Goal: Task Accomplishment & Management: Use online tool/utility

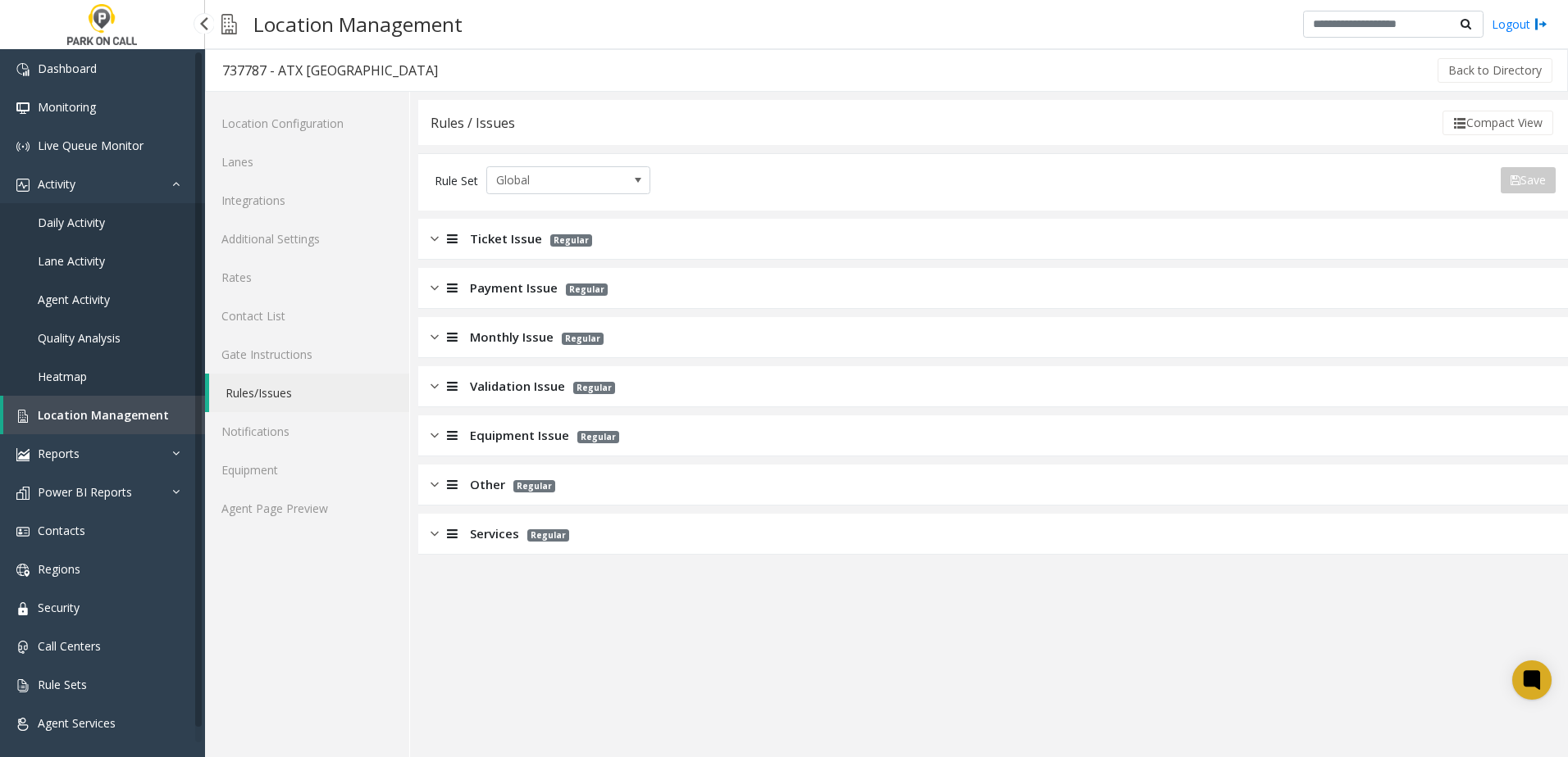
click at [70, 416] on span "Location Management" at bounding box center [103, 415] width 131 height 16
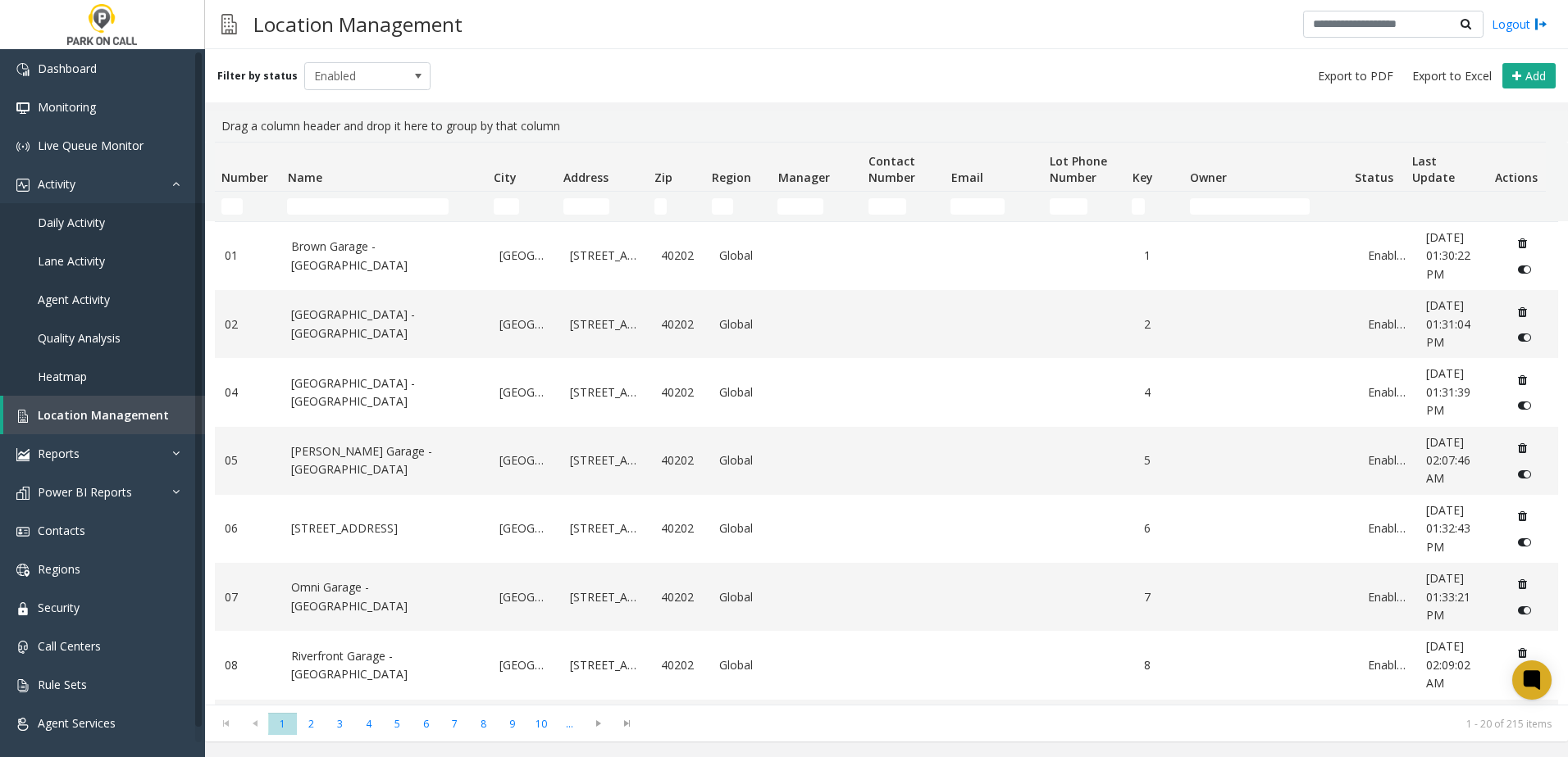
click at [401, 197] on td "Name Filter" at bounding box center [383, 206] width 205 height 30
click at [399, 197] on td "Name Filter" at bounding box center [383, 206] width 205 height 30
click at [383, 204] on input "Name Filter" at bounding box center [368, 206] width 162 height 17
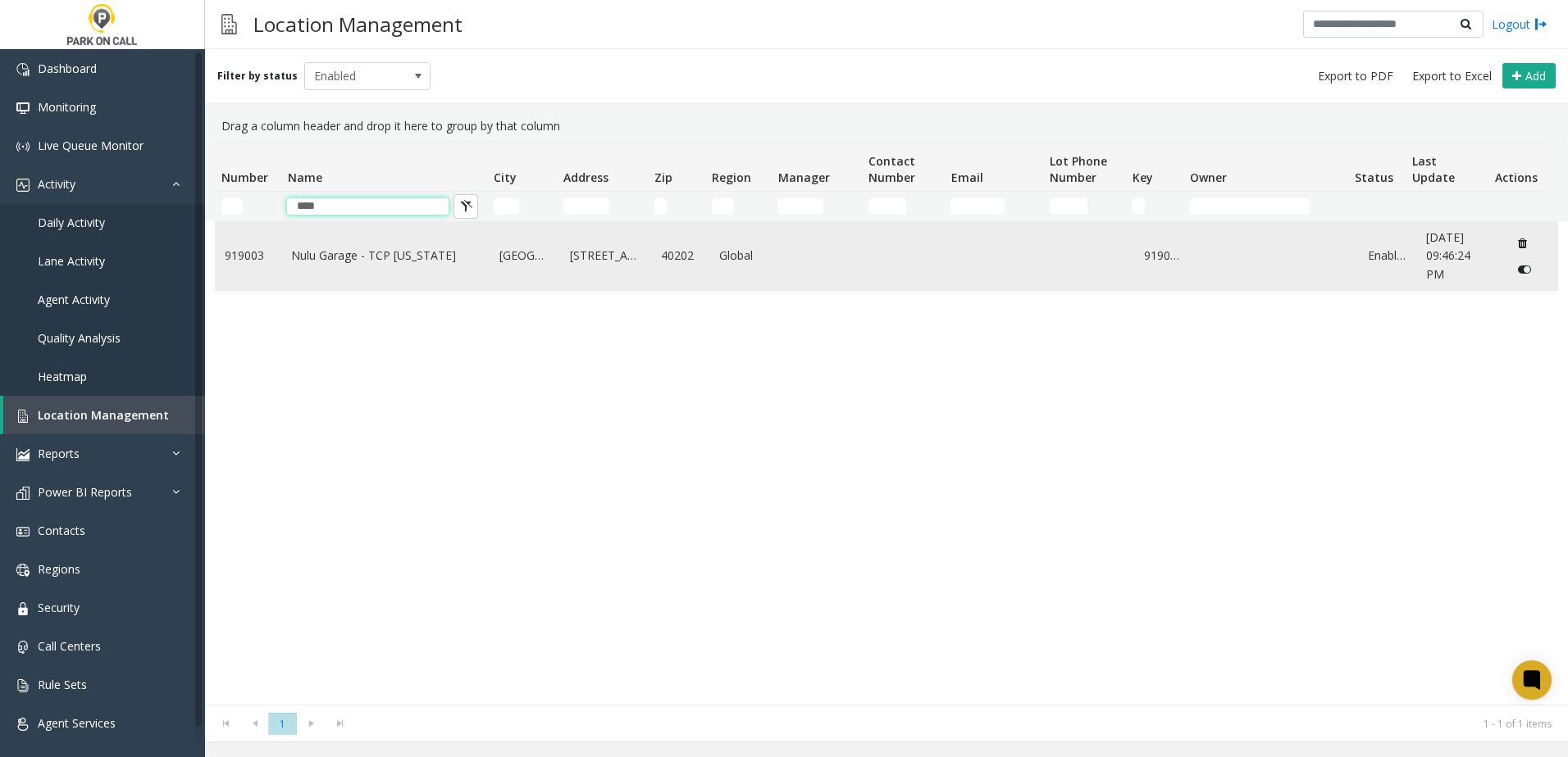
type input "****"
click at [380, 247] on link "Nulu Garage - TCP [US_STATE]" at bounding box center [385, 256] width 189 height 18
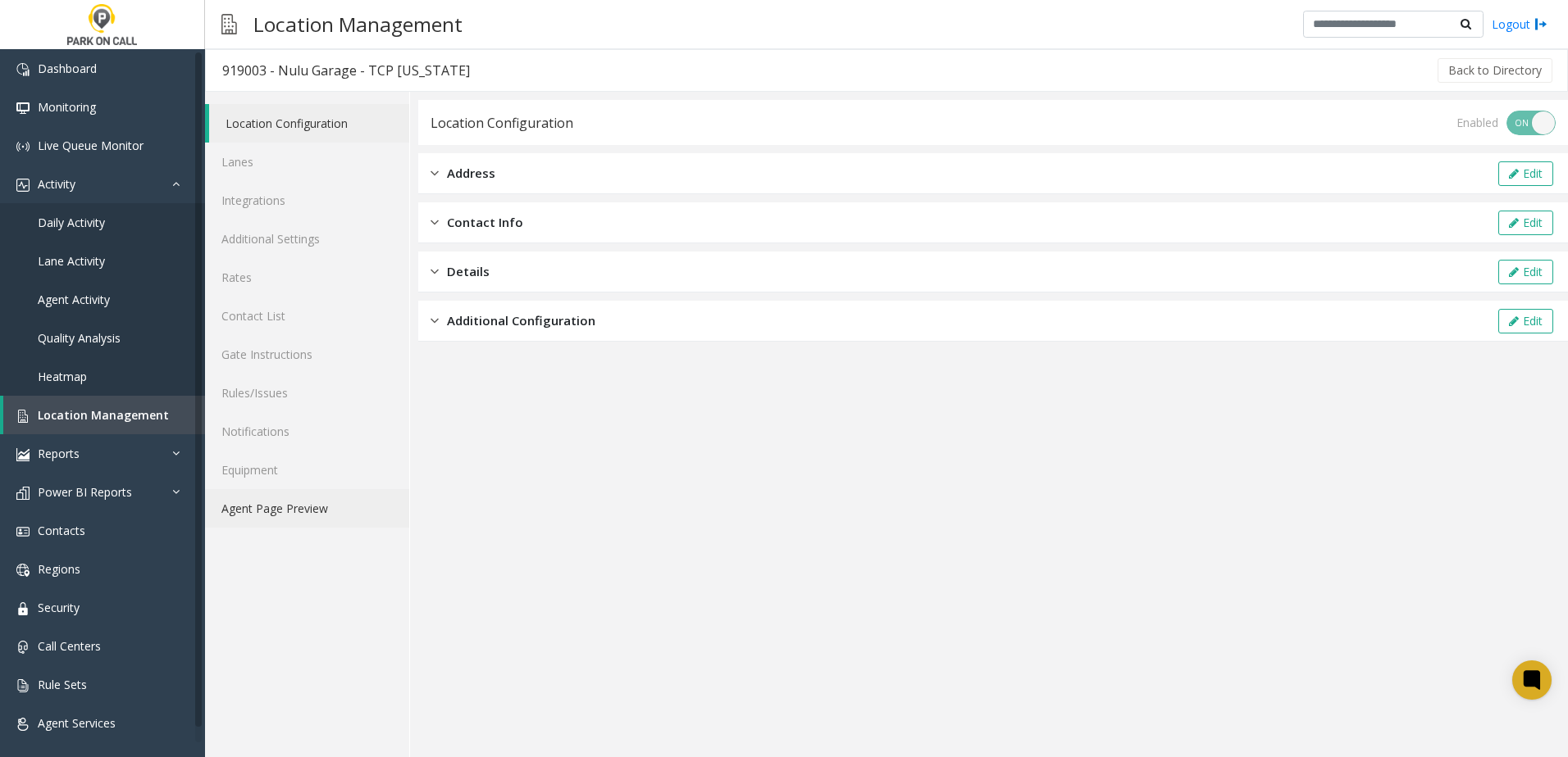
click at [290, 501] on link "Agent Page Preview" at bounding box center [306, 508] width 205 height 38
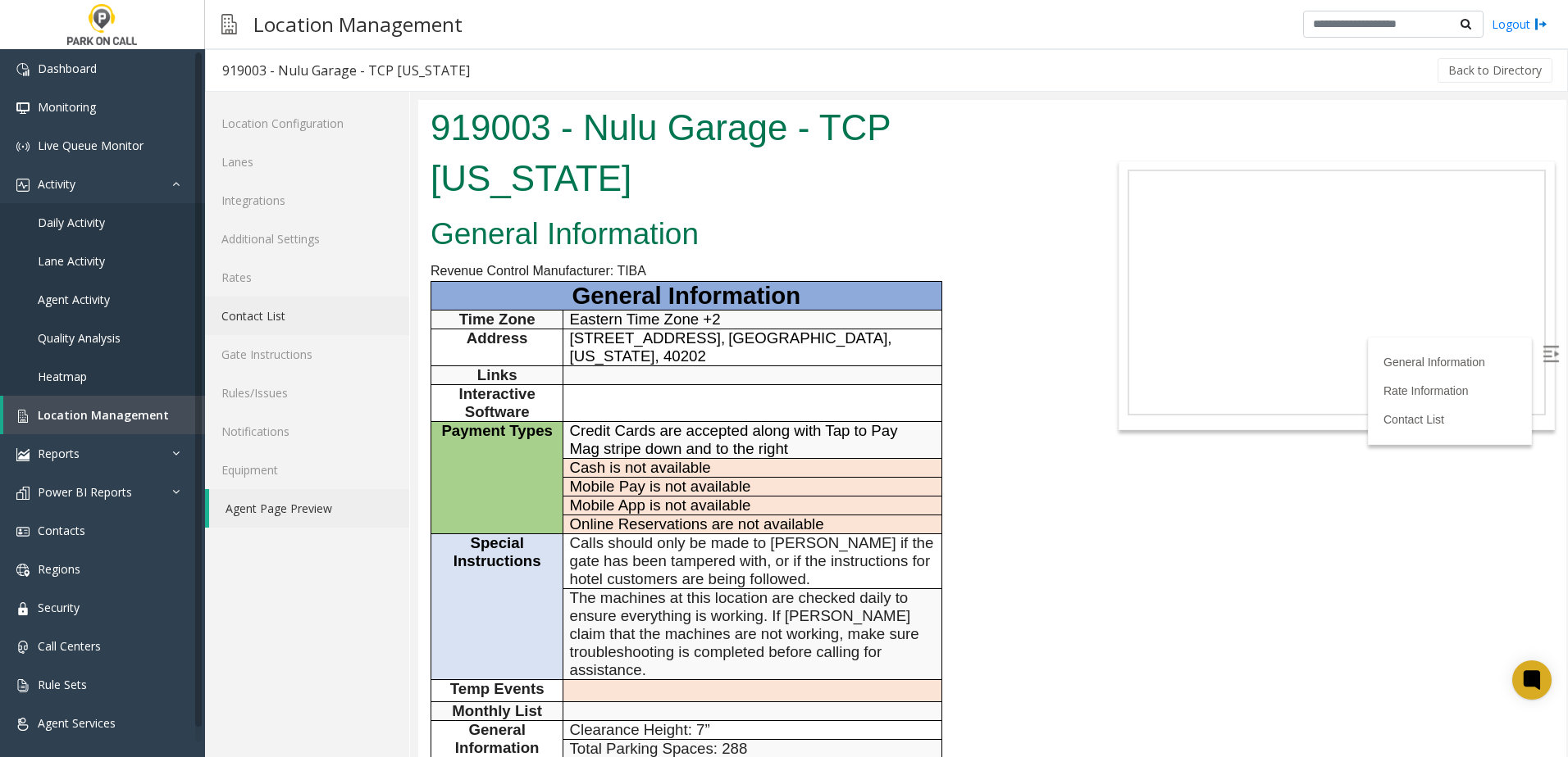
click at [279, 323] on link "Contact List" at bounding box center [306, 316] width 205 height 38
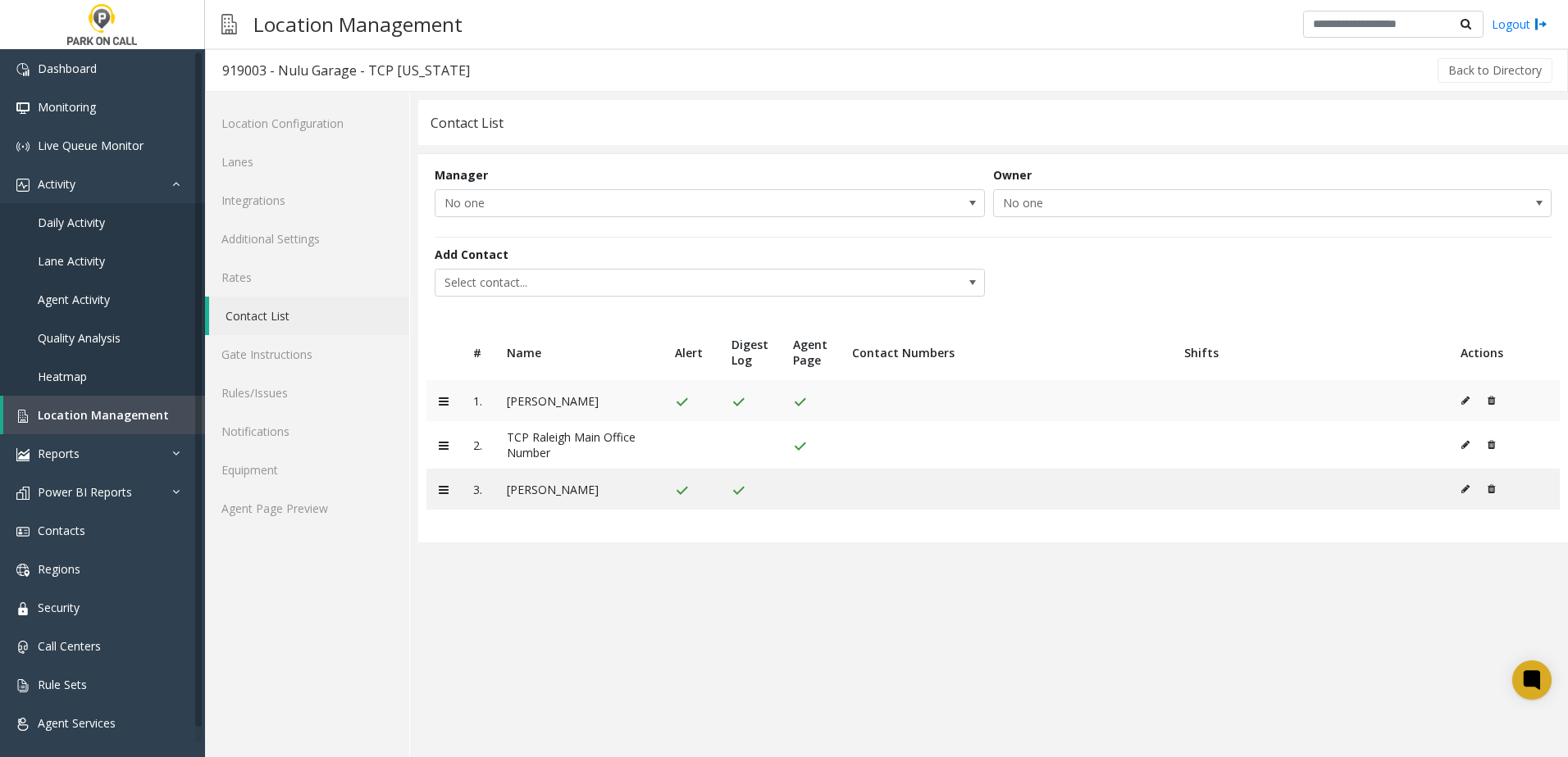
click at [1492, 393] on button at bounding box center [1487, 400] width 17 height 24
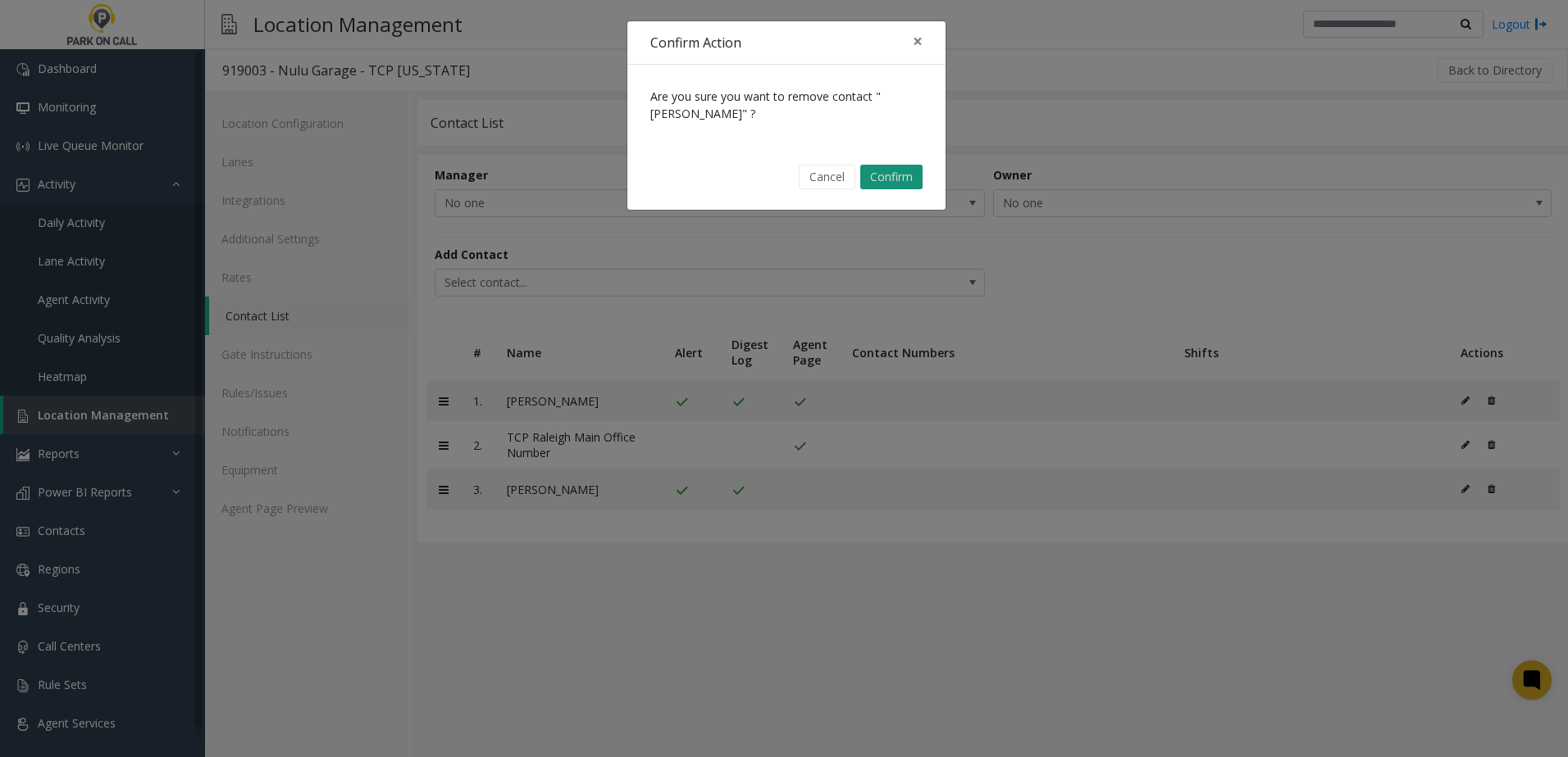
click at [909, 171] on button "Confirm" at bounding box center [892, 177] width 63 height 24
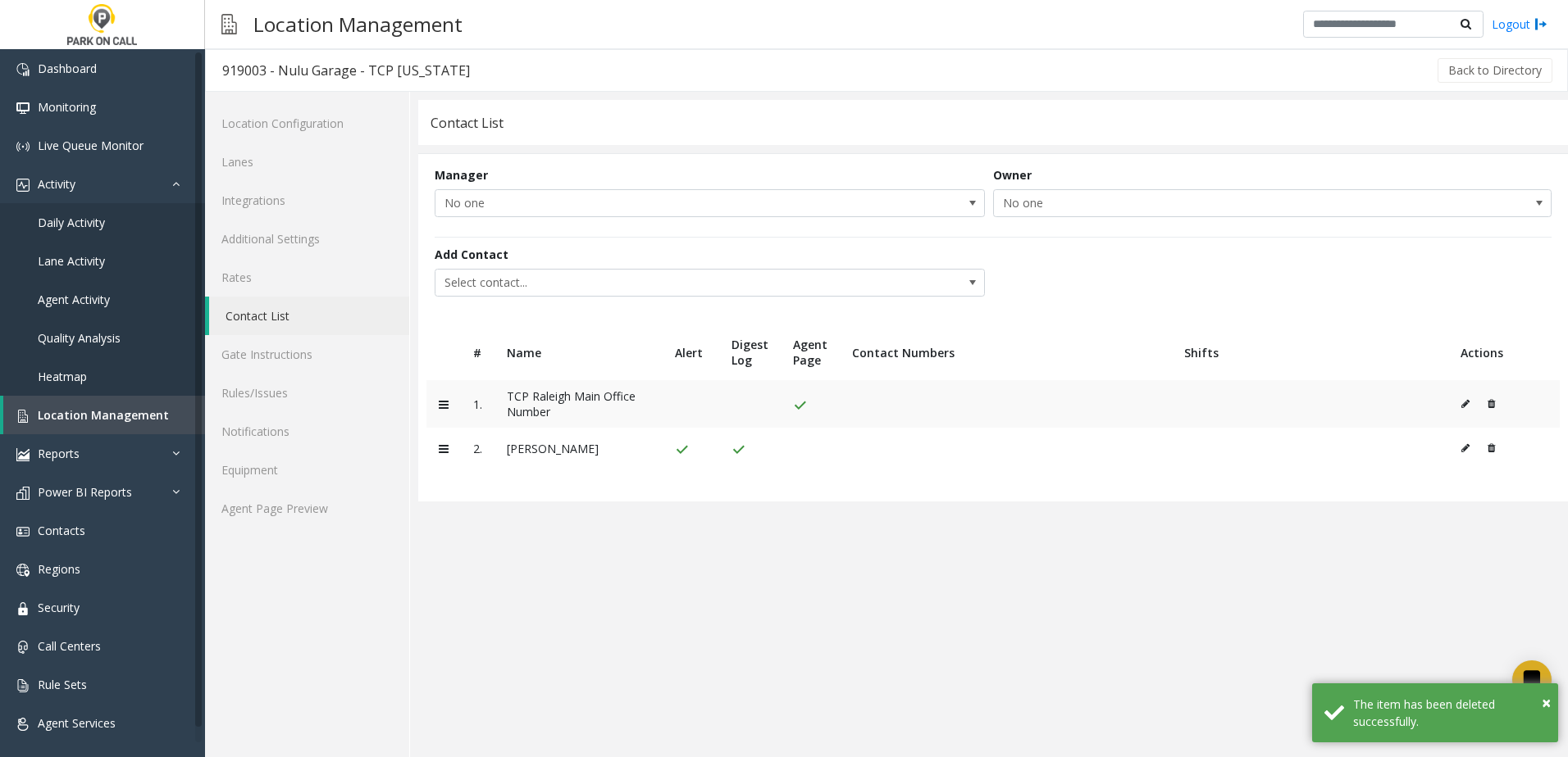
click at [1491, 401] on icon at bounding box center [1491, 404] width 7 height 10
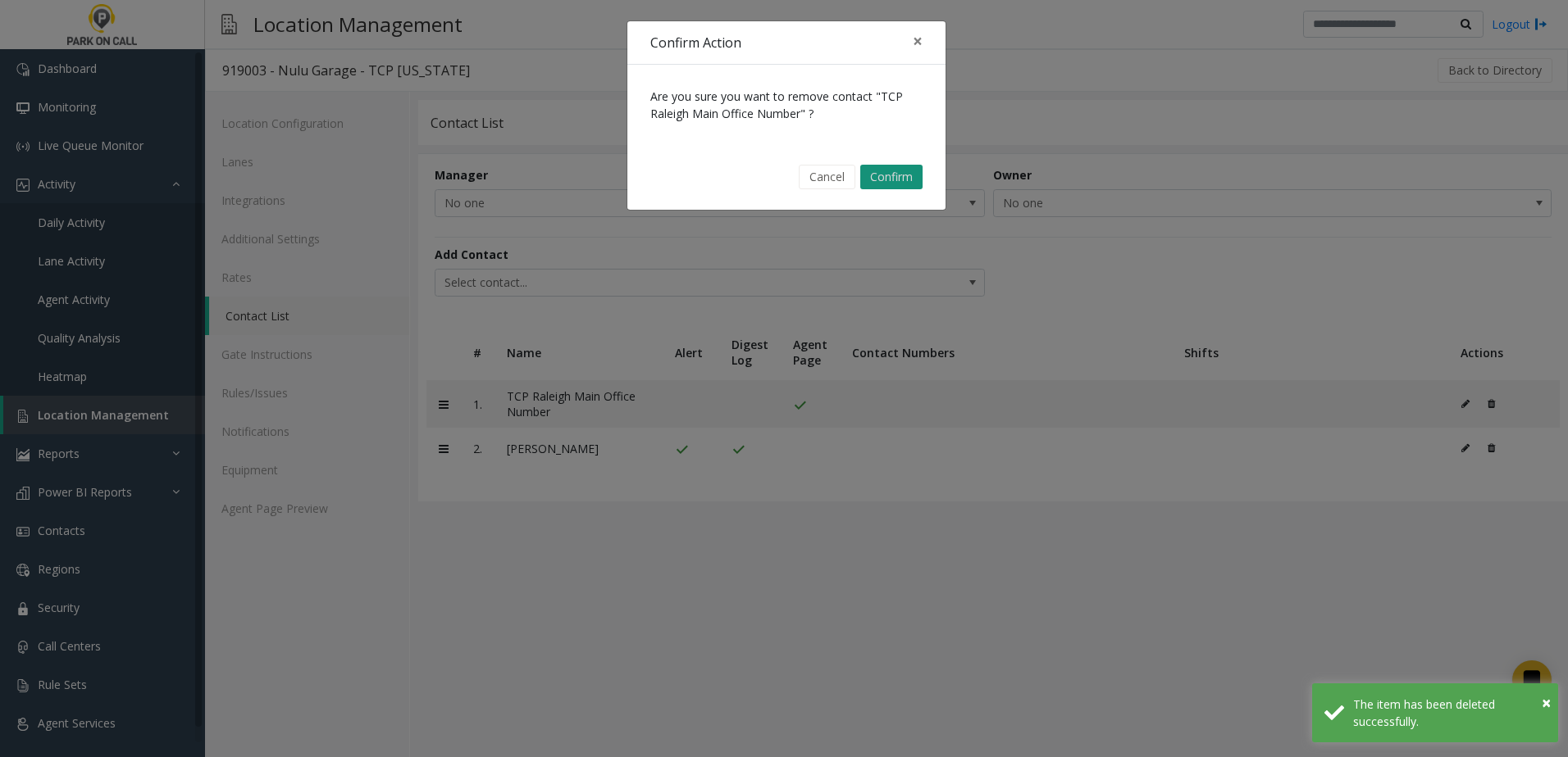
click at [888, 184] on button "Confirm" at bounding box center [892, 177] width 63 height 24
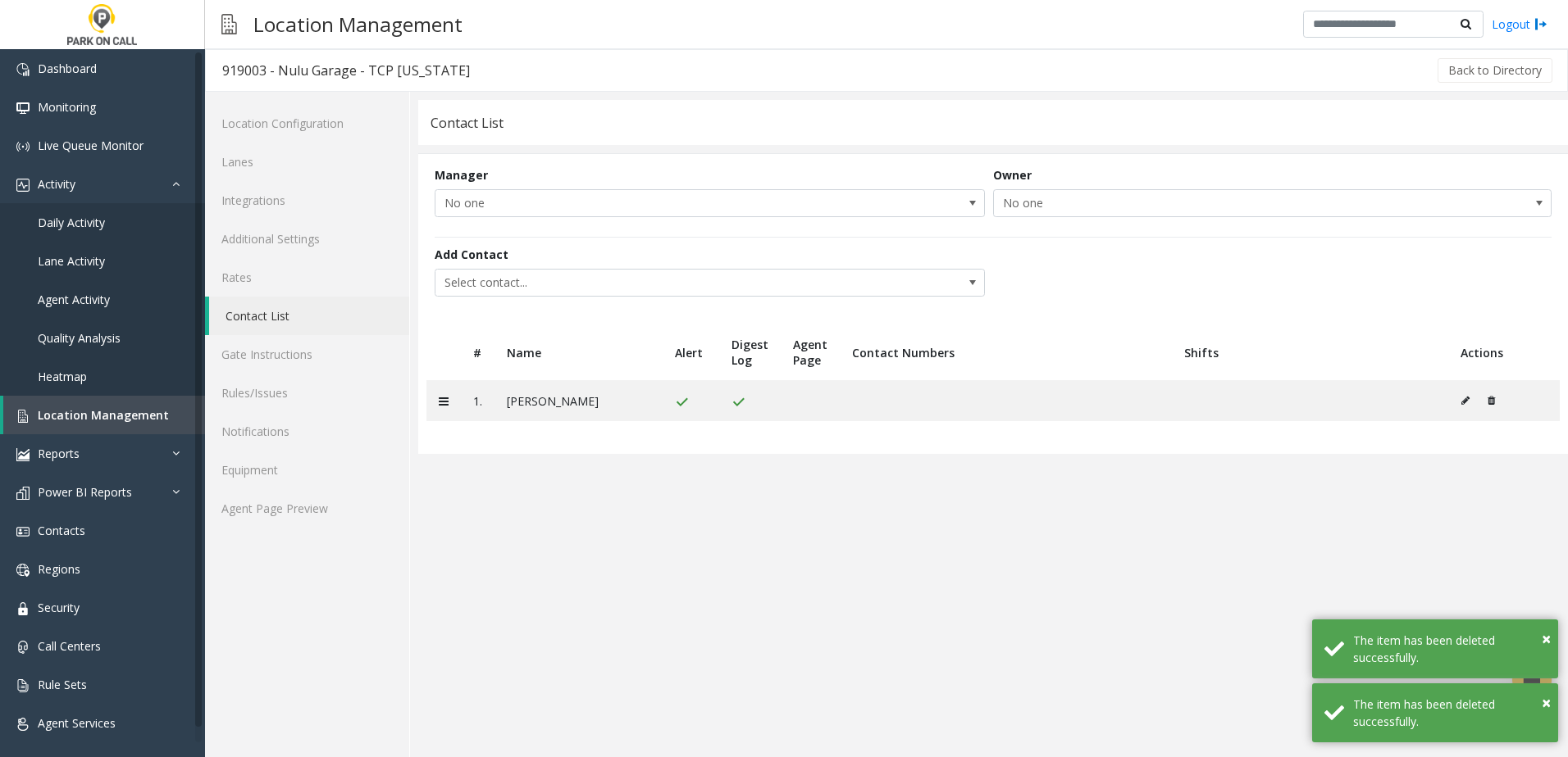
click at [737, 476] on app-contact-list "Contact List Manager No one Owner No one Add Contact Select contact... # Name A…" at bounding box center [993, 428] width 1150 height 657
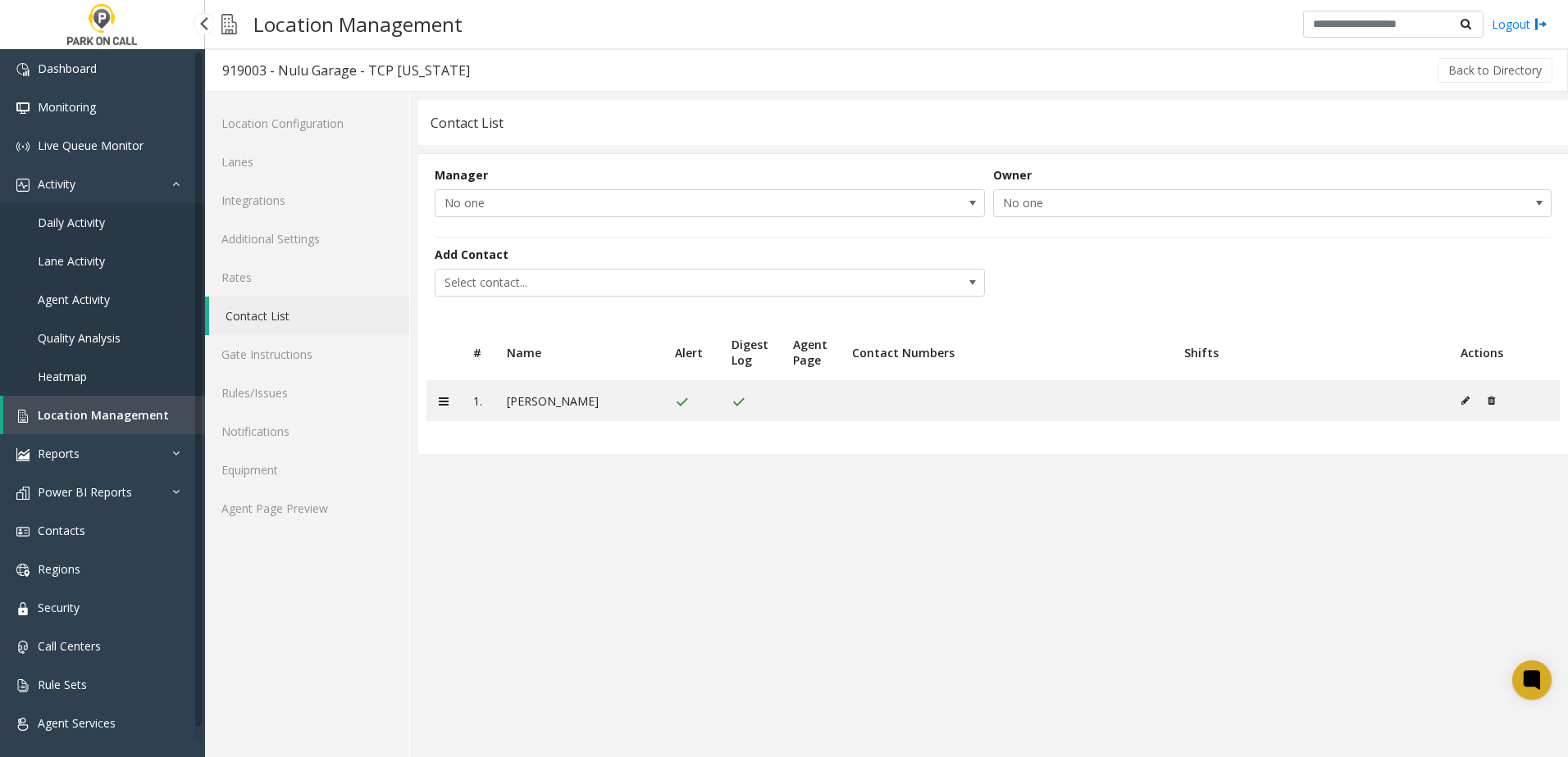
click at [104, 409] on span "Location Management" at bounding box center [103, 415] width 131 height 16
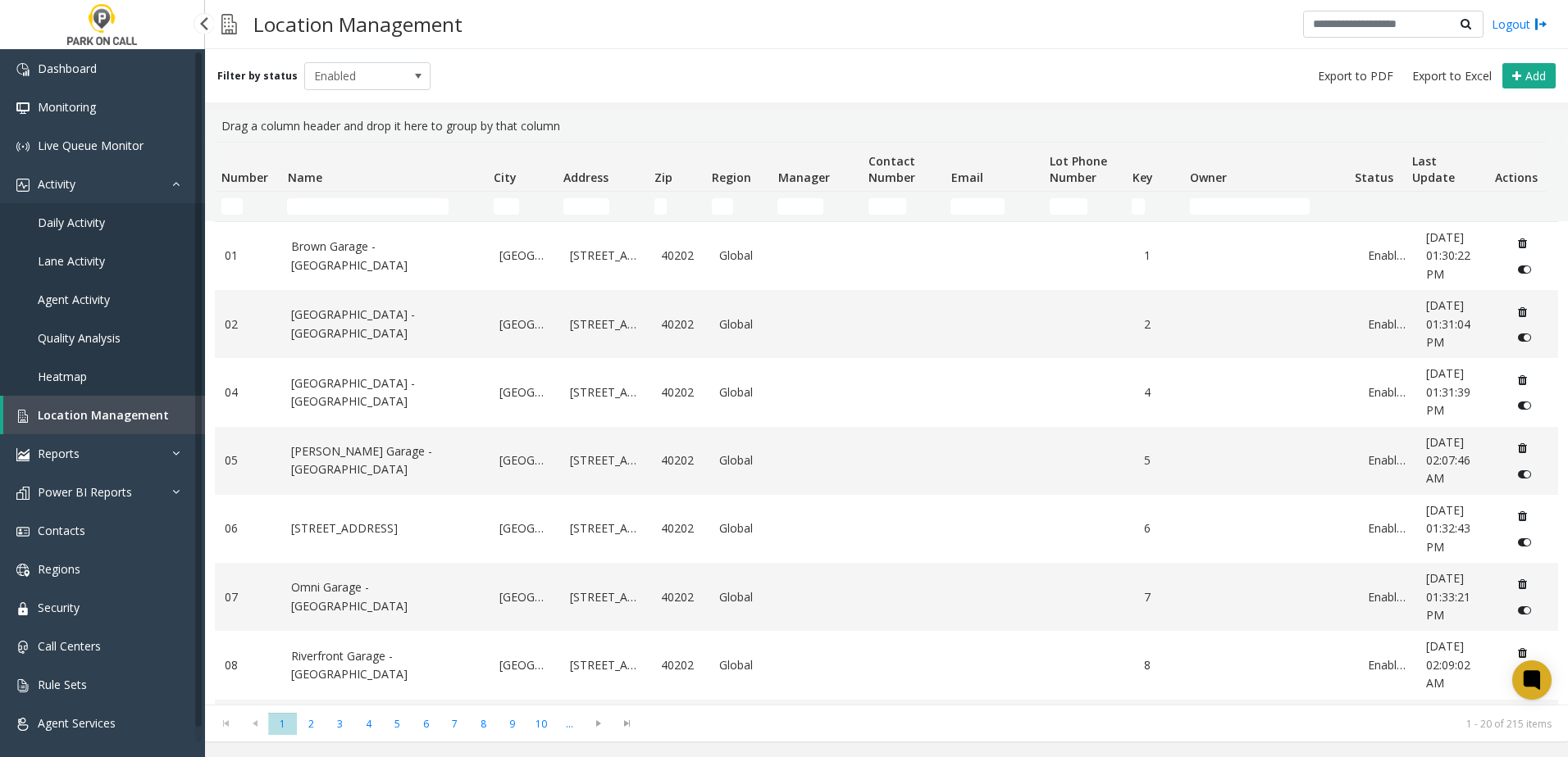
click at [106, 225] on link "Daily Activity" at bounding box center [102, 223] width 205 height 38
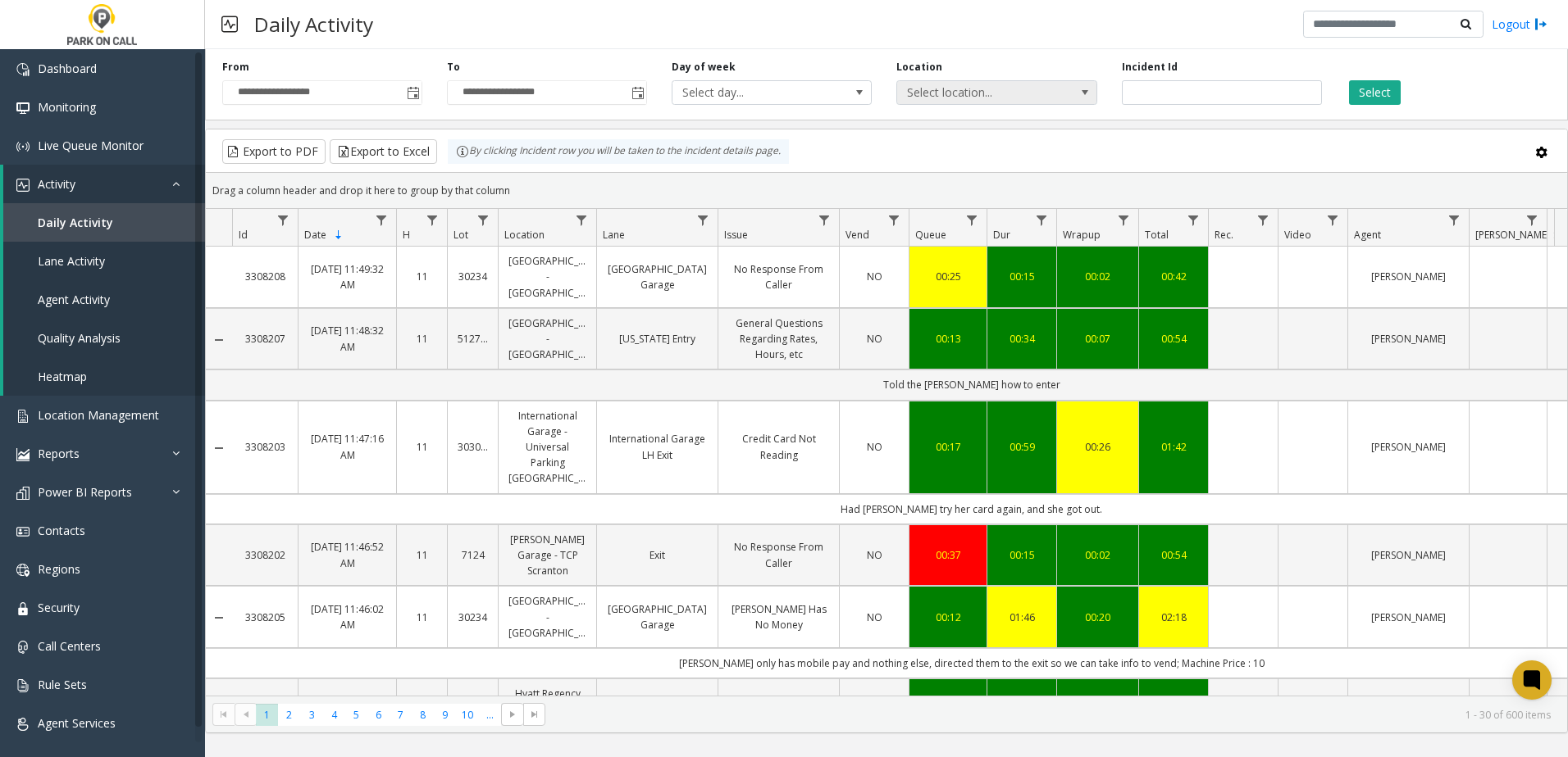
click at [939, 86] on span "Select location..." at bounding box center [977, 92] width 159 height 23
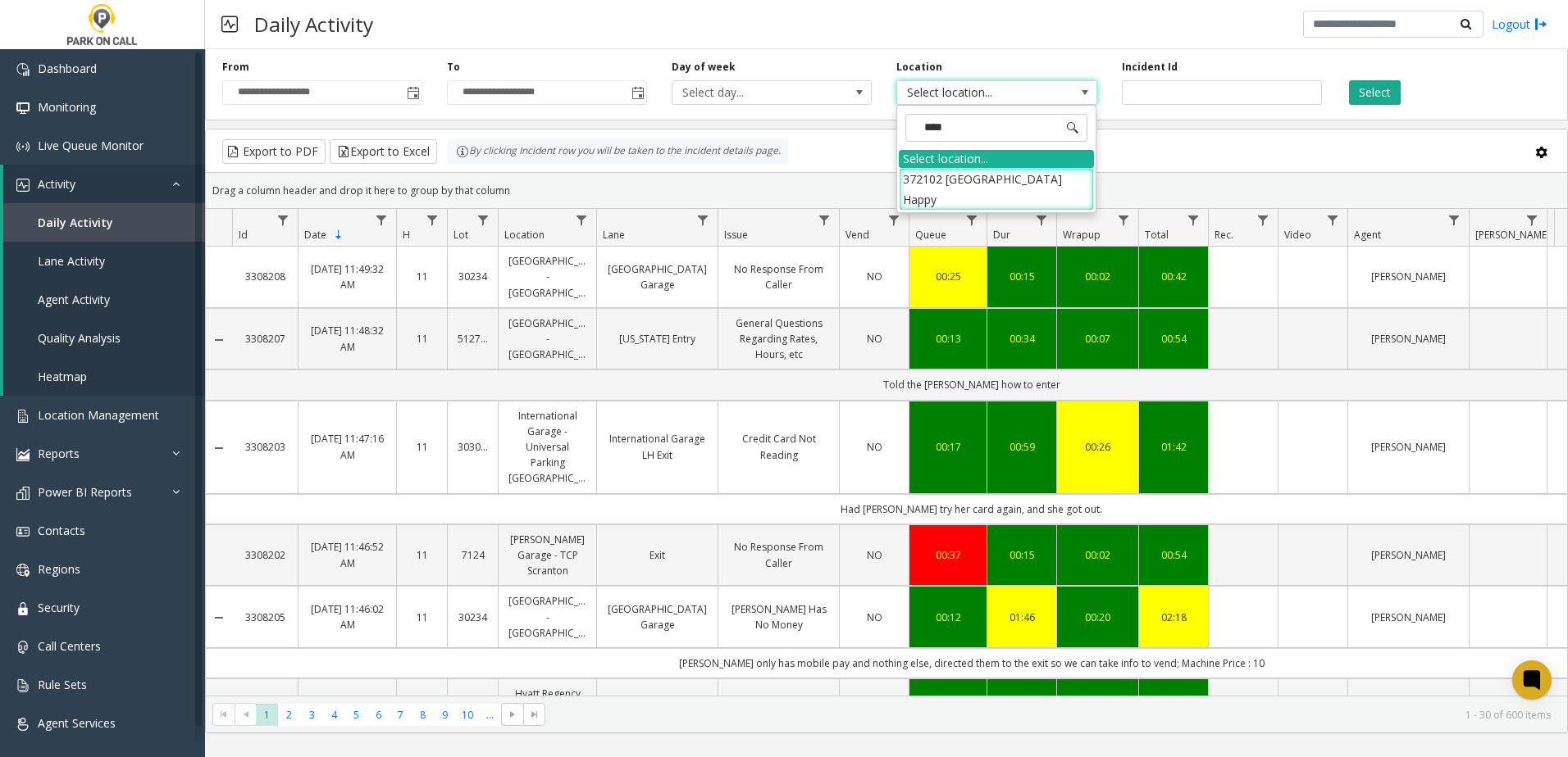
type input "*****"
click at [935, 178] on li "372102 [GEOGRAPHIC_DATA] Happy" at bounding box center [996, 189] width 195 height 43
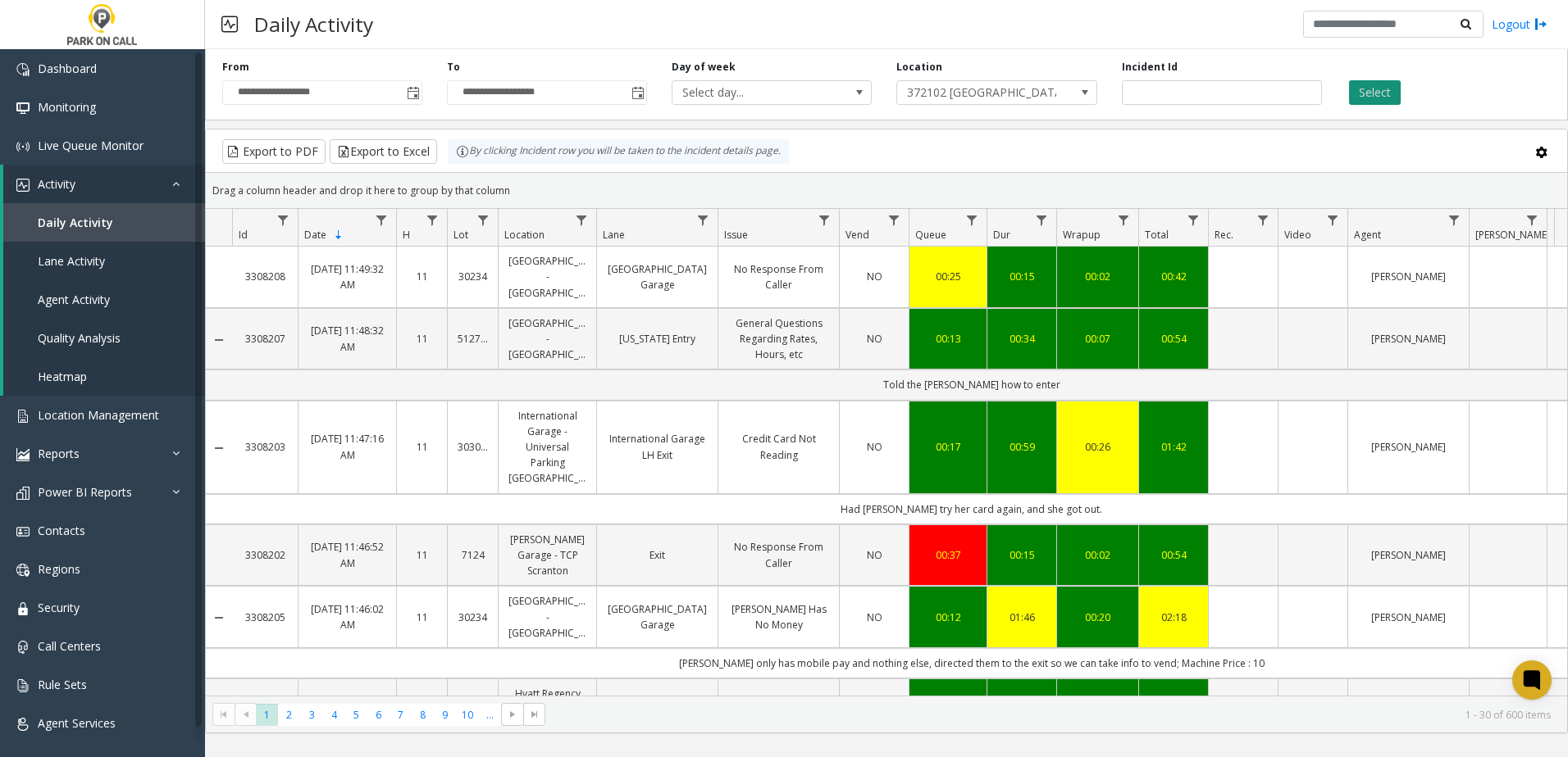
click at [1374, 95] on button "Select" at bounding box center [1375, 92] width 51 height 24
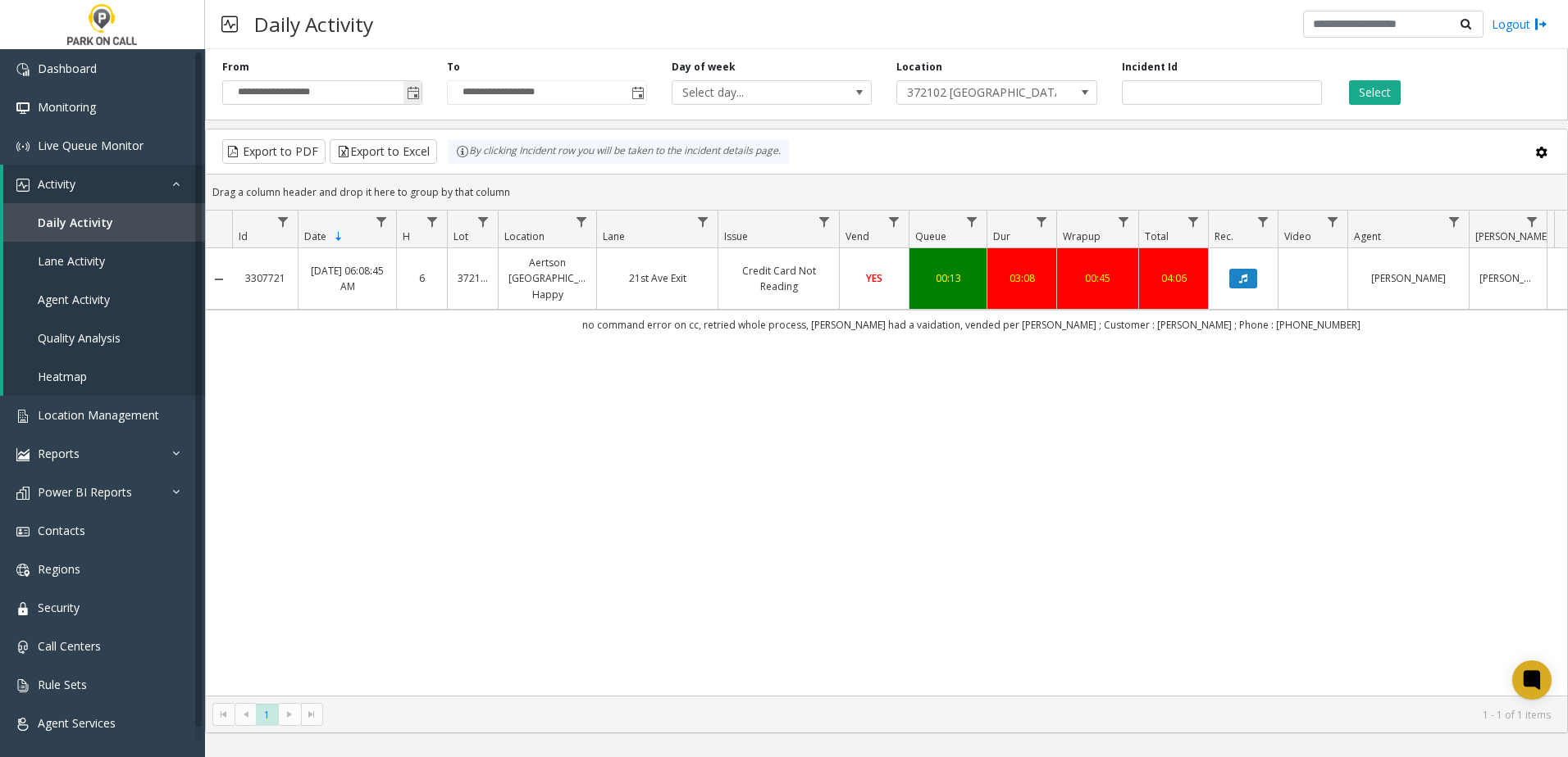
click at [411, 95] on span "Toggle popup" at bounding box center [413, 93] width 13 height 13
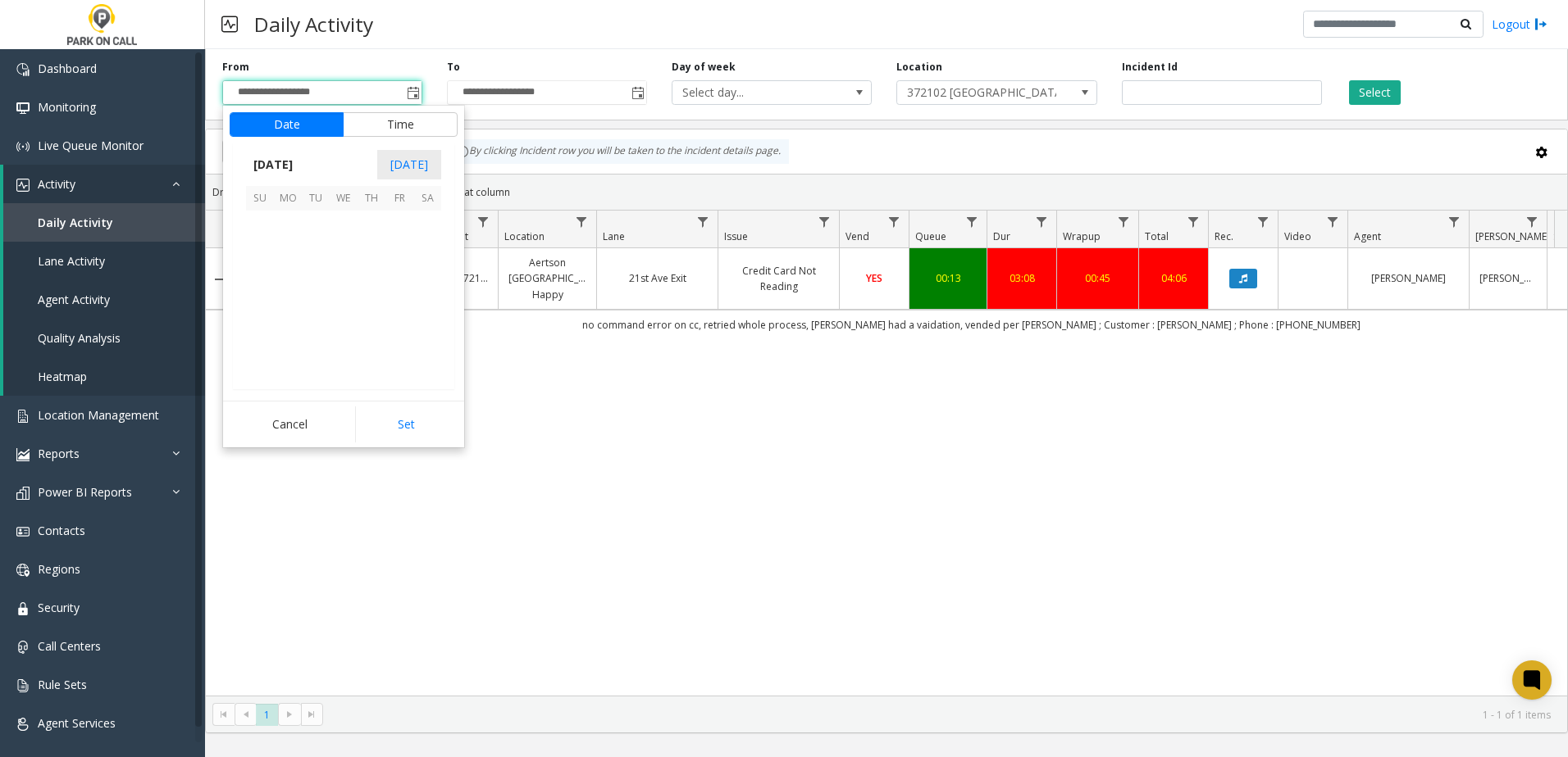
scroll to position [294161, 0]
click at [267, 303] on span "21" at bounding box center [260, 308] width 28 height 28
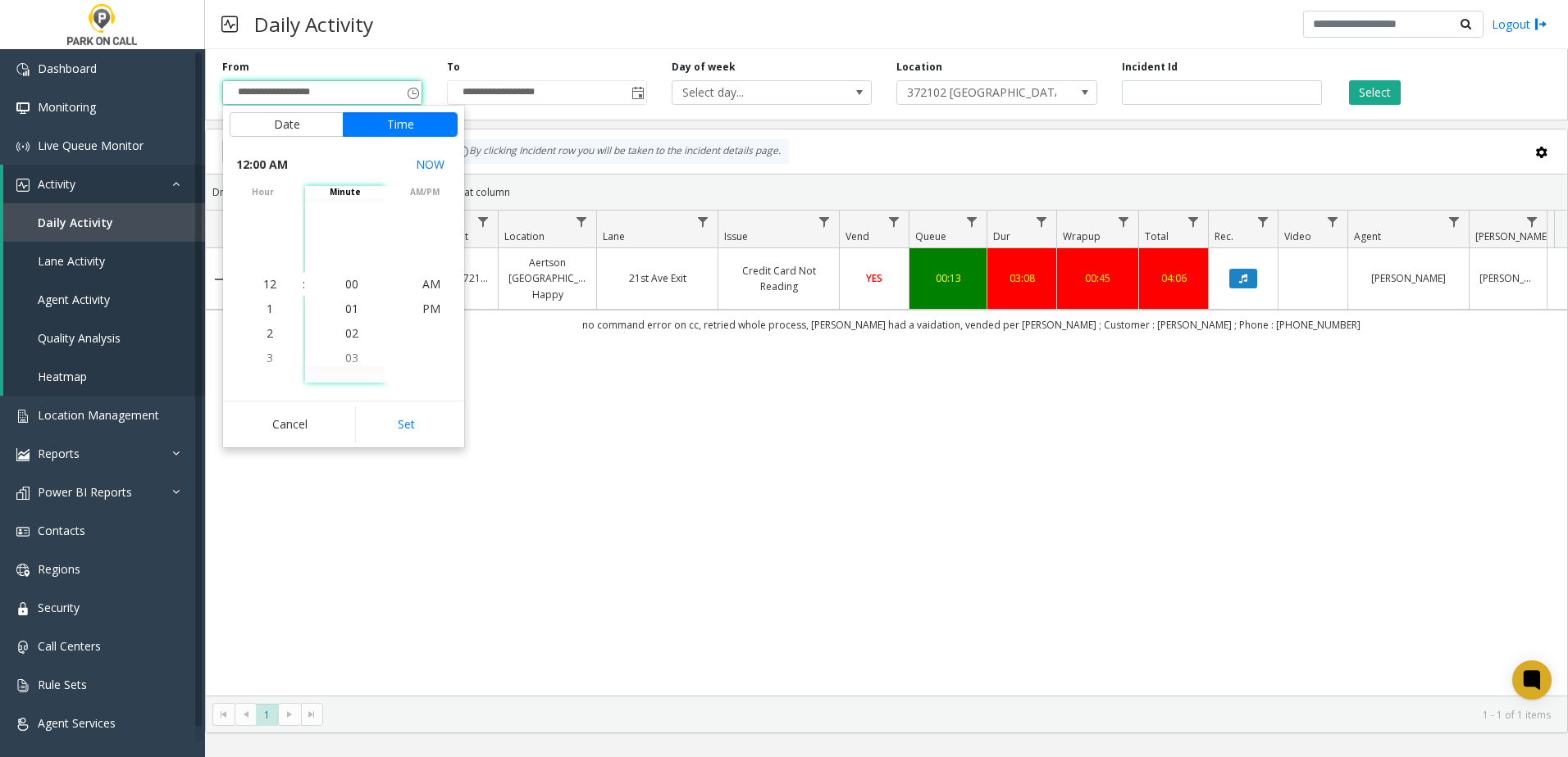
click at [395, 417] on button "Set" at bounding box center [407, 424] width 104 height 36
type input "**********"
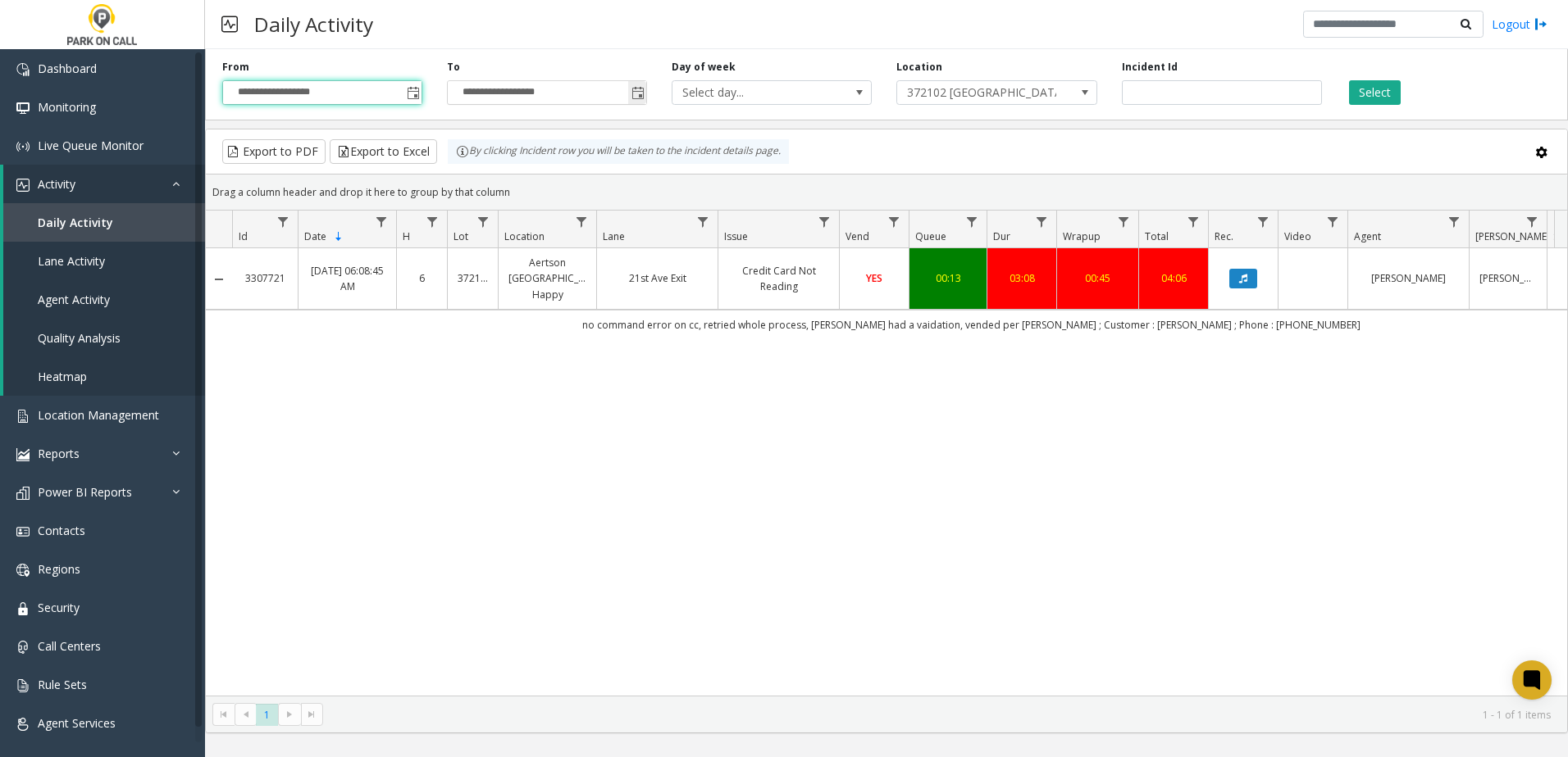
click at [643, 96] on span "Toggle popup" at bounding box center [637, 93] width 13 height 13
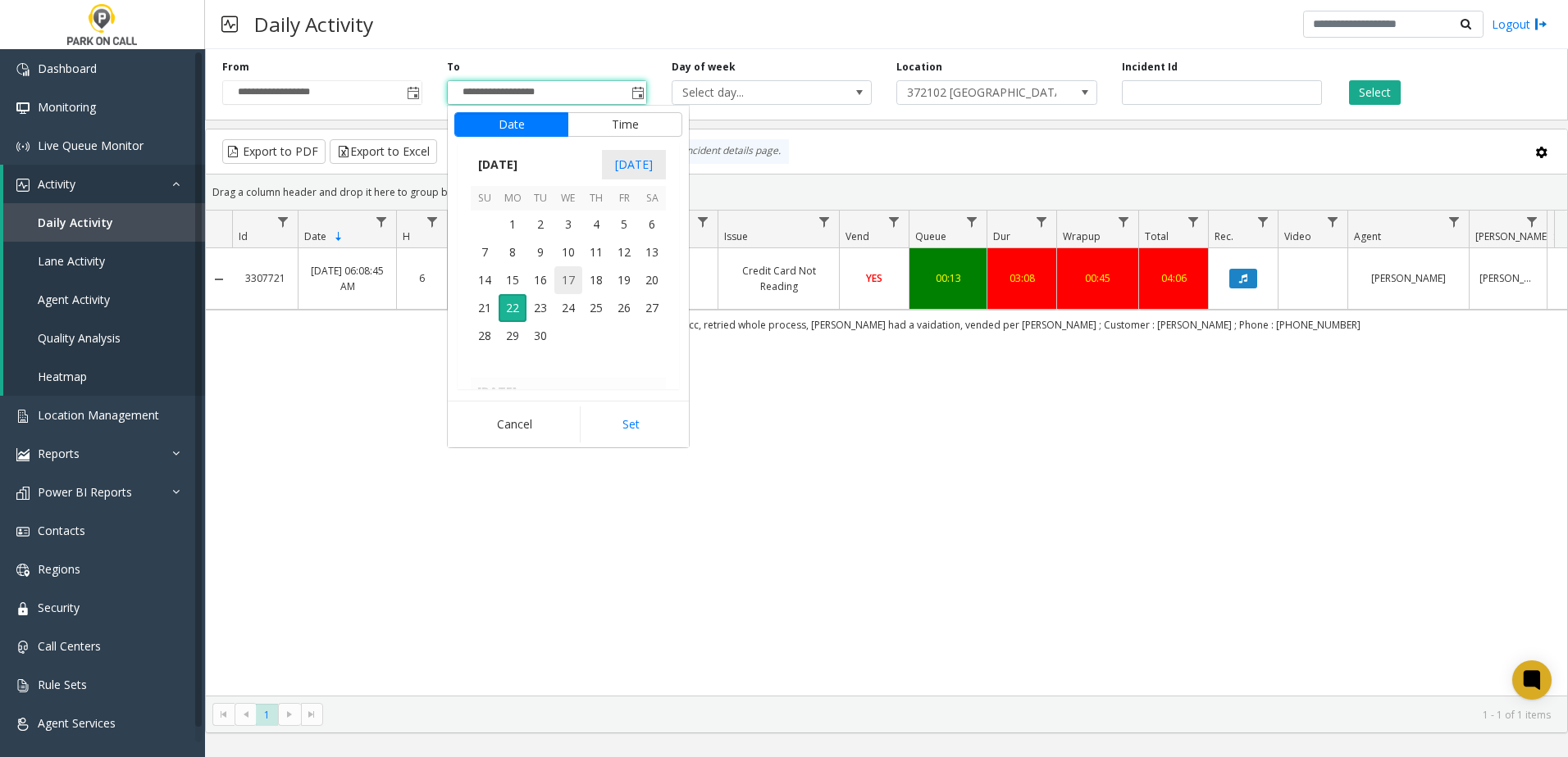
scroll to position [24, 0]
click at [487, 315] on span "21" at bounding box center [485, 308] width 28 height 28
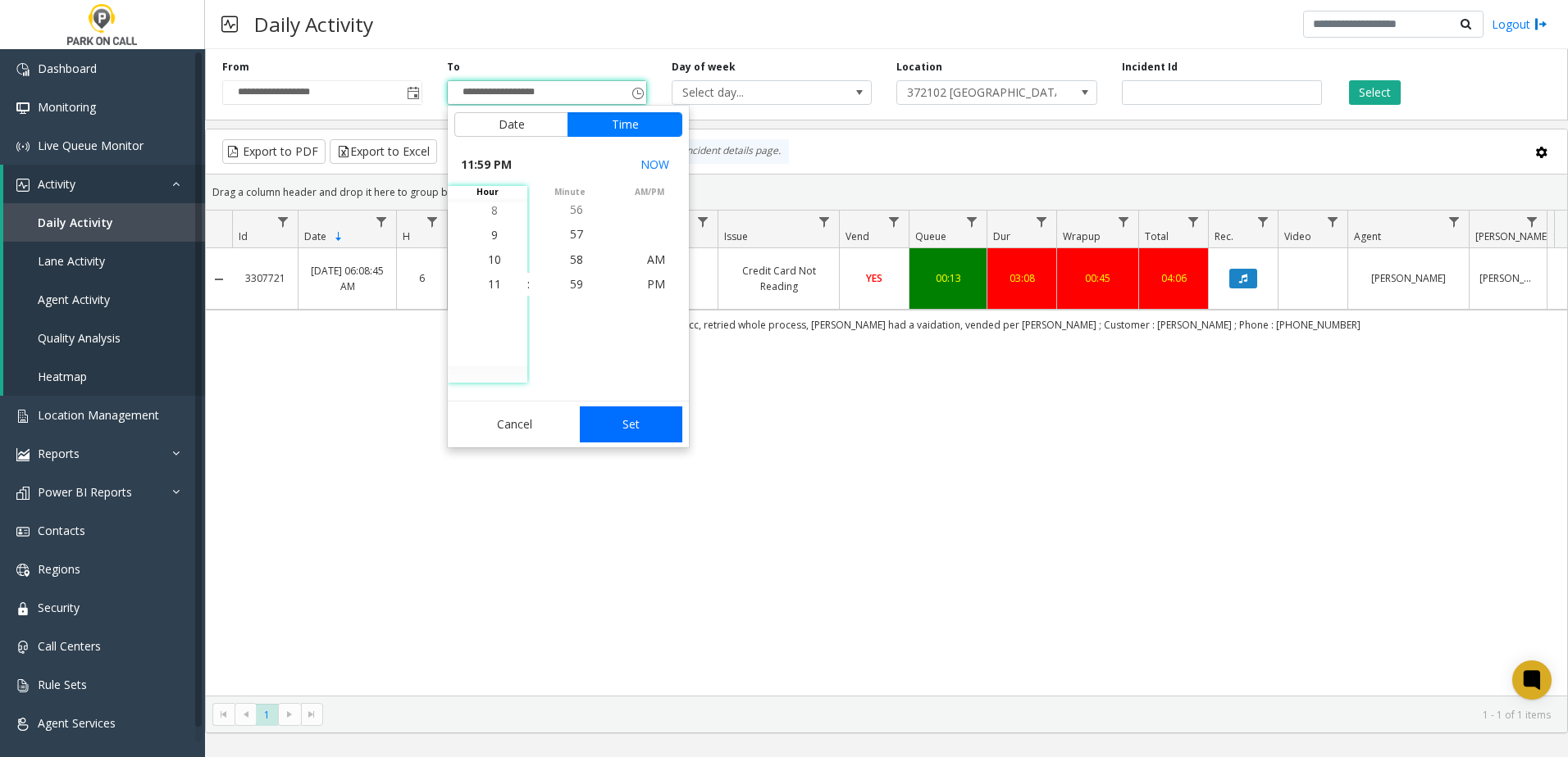
click at [626, 414] on button "Set" at bounding box center [631, 424] width 104 height 36
type input "**********"
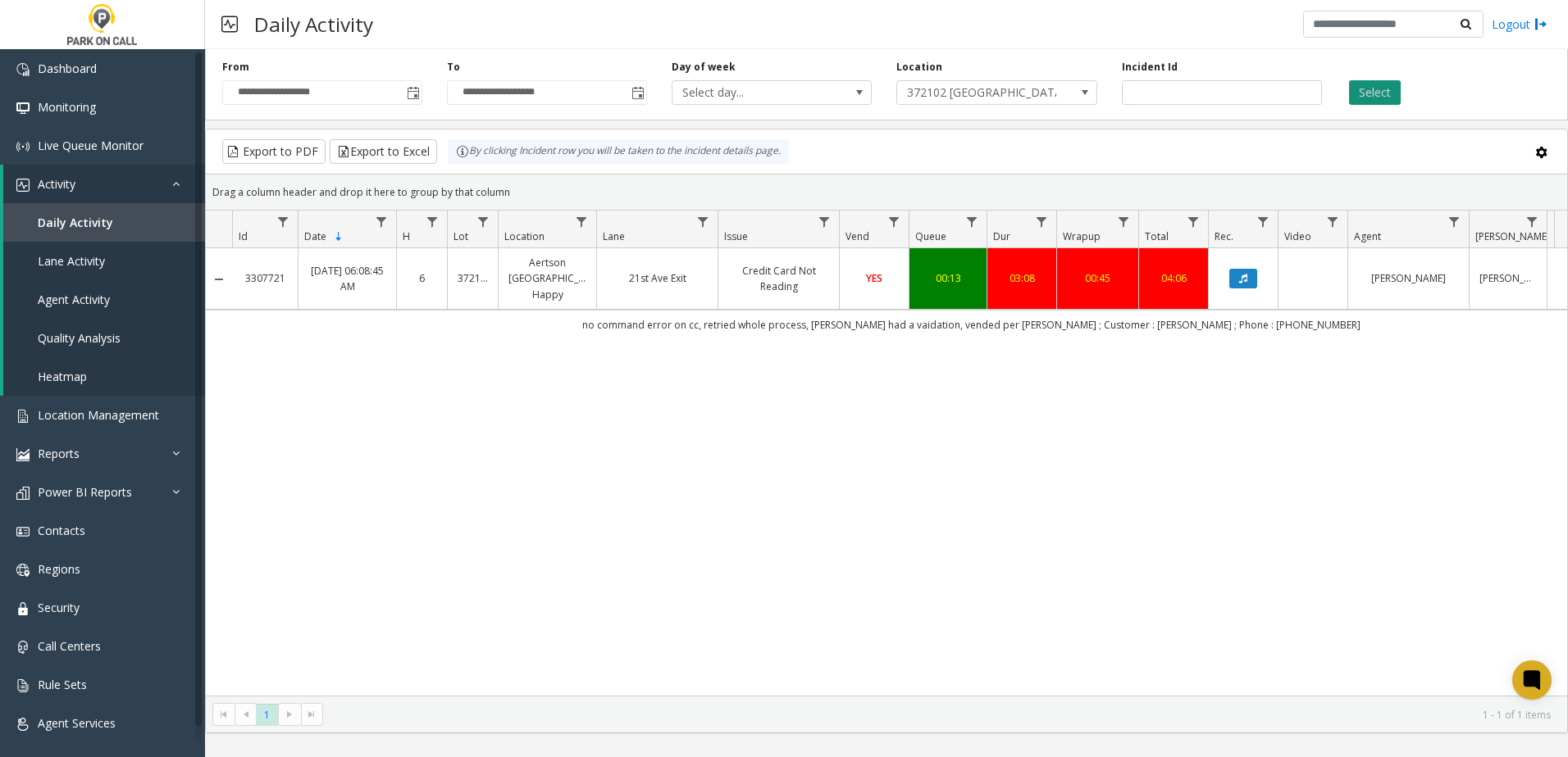
click at [1373, 88] on button "Select" at bounding box center [1375, 92] width 51 height 24
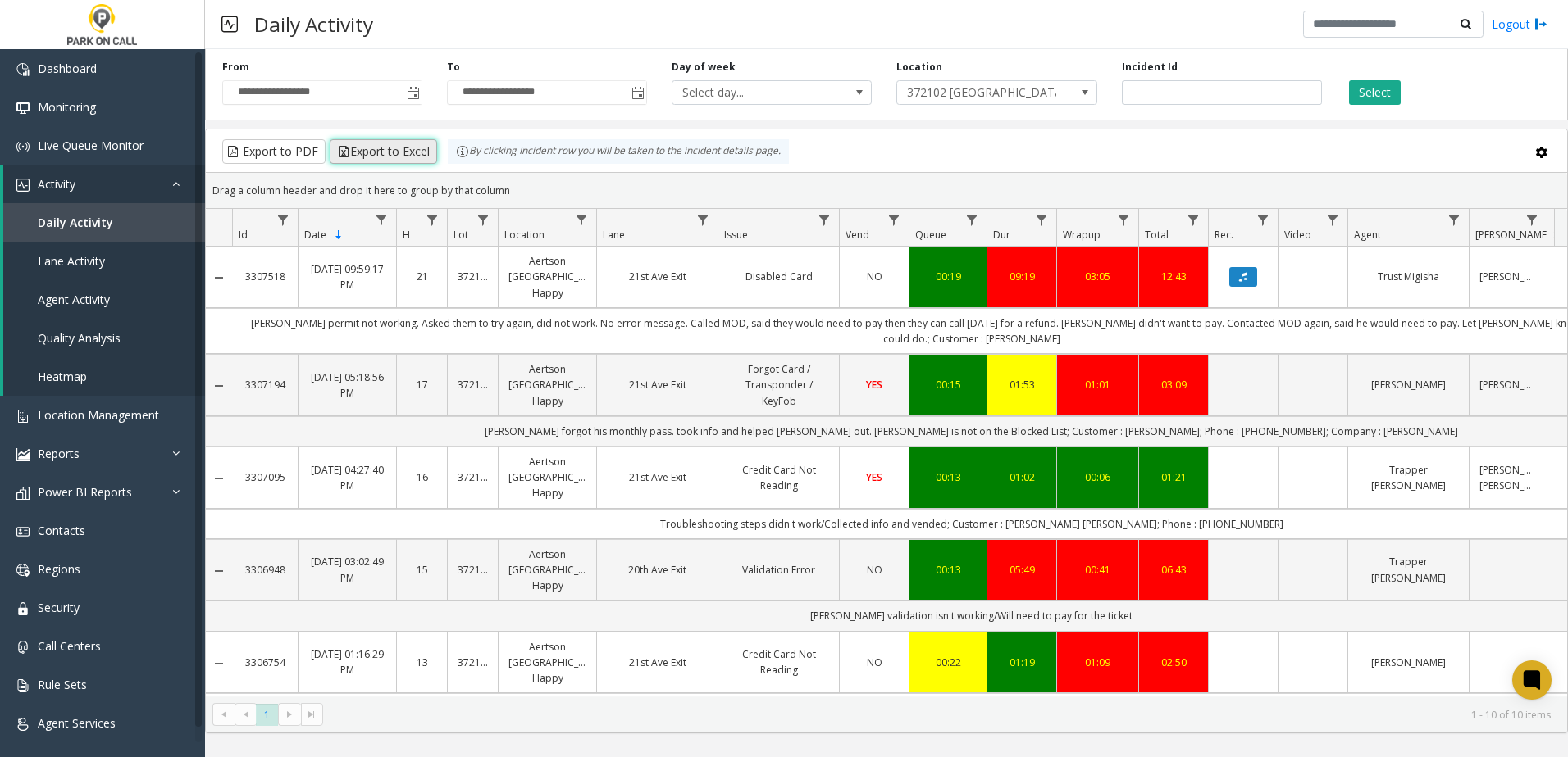
click at [400, 154] on button "Export to Excel" at bounding box center [383, 151] width 107 height 24
